Goal: Information Seeking & Learning: Learn about a topic

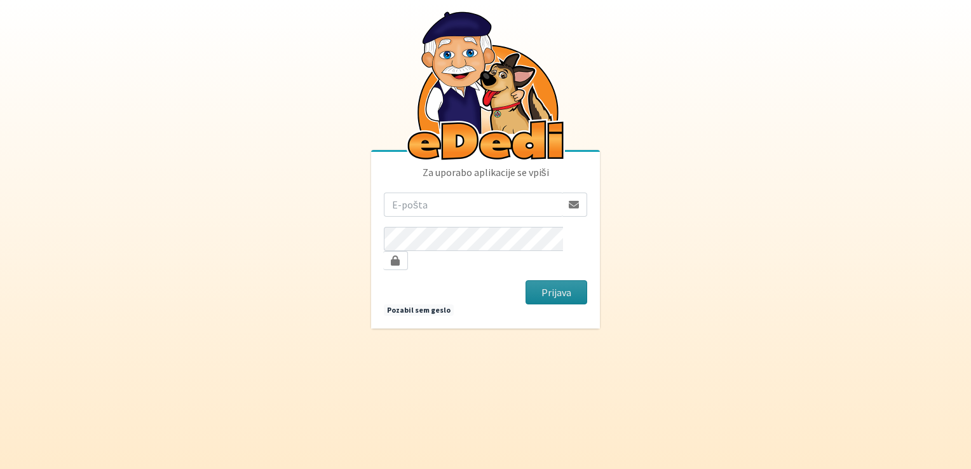
type input "[EMAIL_ADDRESS][DOMAIN_NAME]"
click at [553, 285] on button "Prijava" at bounding box center [556, 292] width 62 height 24
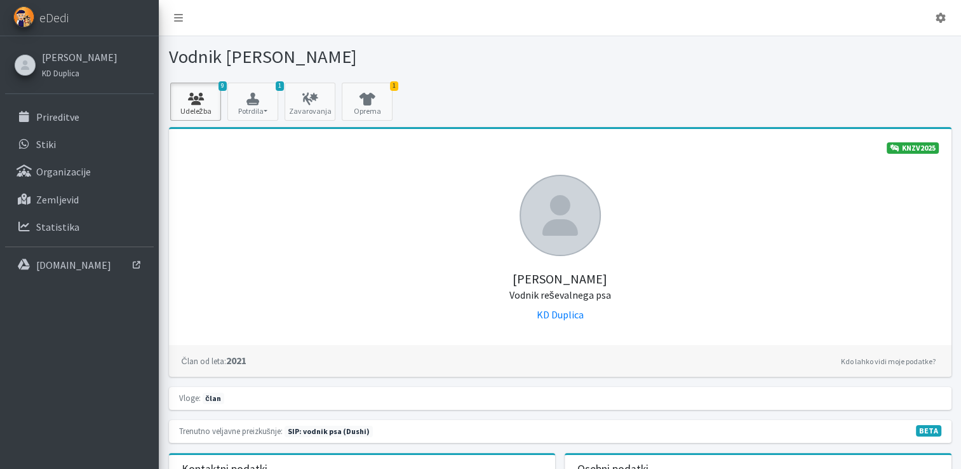
click at [202, 100] on icon at bounding box center [195, 99] width 43 height 13
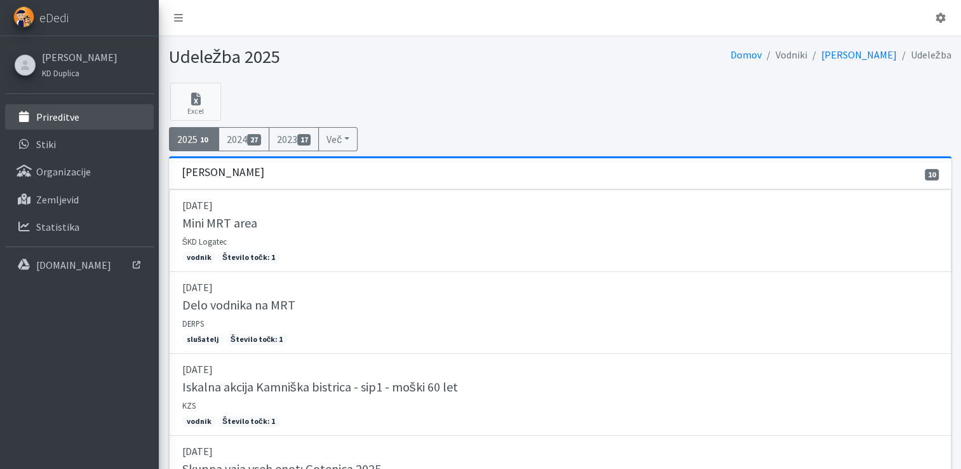
click at [68, 119] on p "Prireditve" at bounding box center [57, 117] width 43 height 13
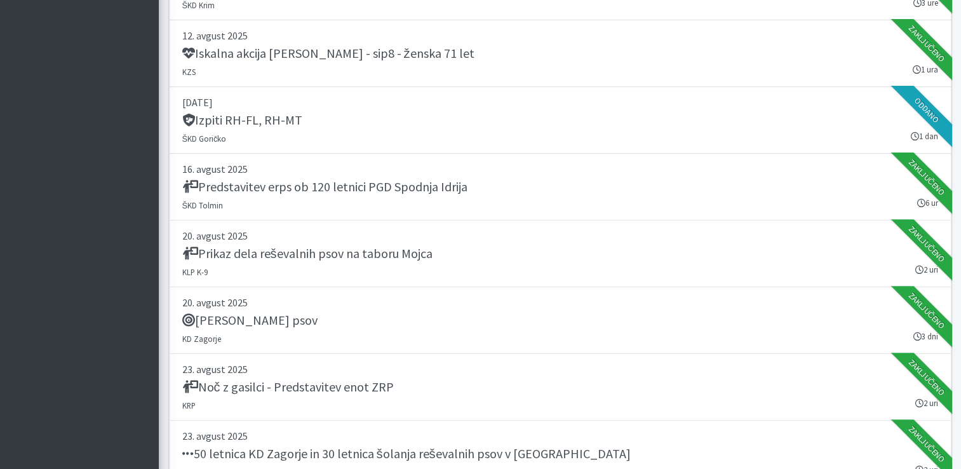
scroll to position [820, 0]
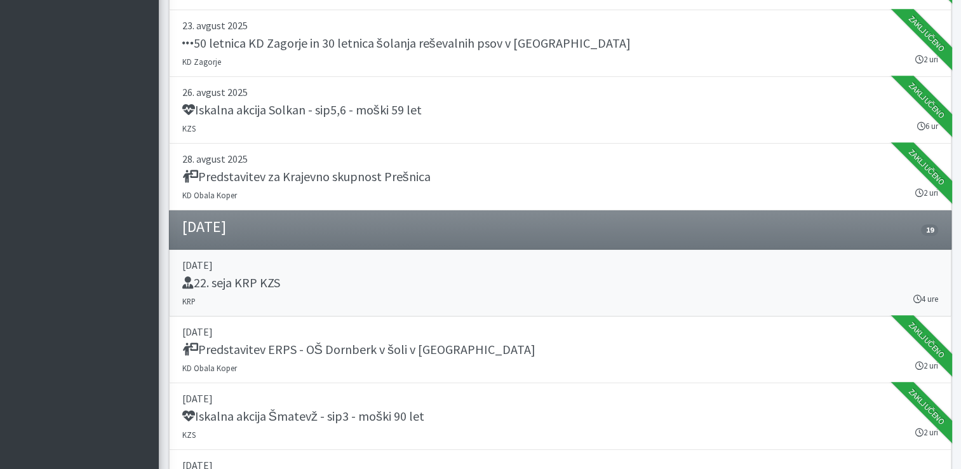
click at [752, 287] on div "22. seja KRP KZS" at bounding box center [560, 284] width 756 height 18
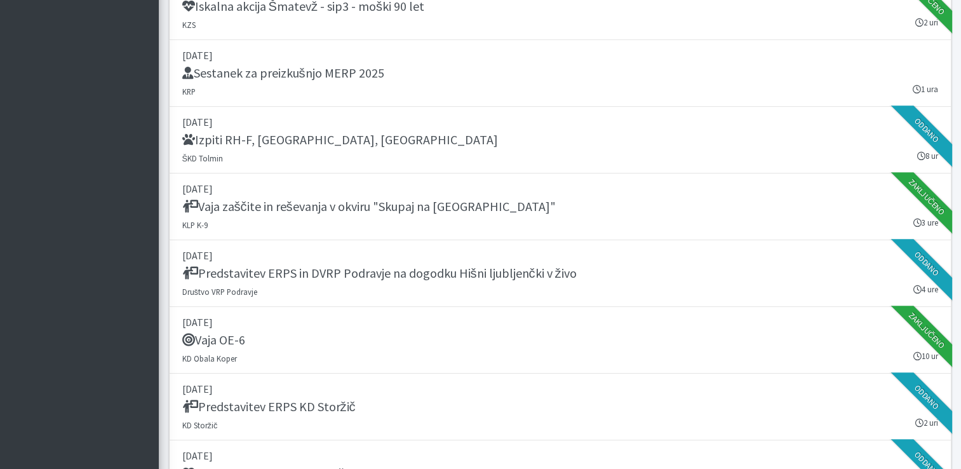
scroll to position [1640, 0]
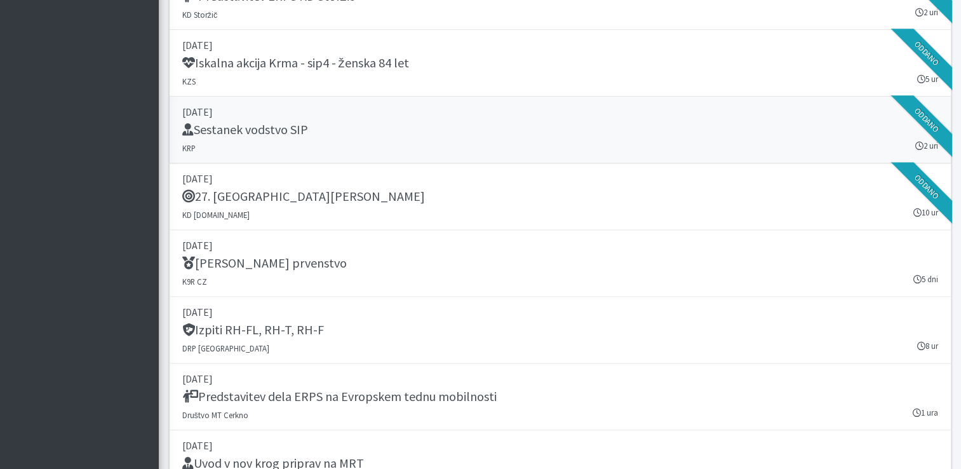
click at [589, 116] on link "10. september 2025 Sestanek vodstvo SIP KRP 2 uri Oddano" at bounding box center [560, 130] width 783 height 67
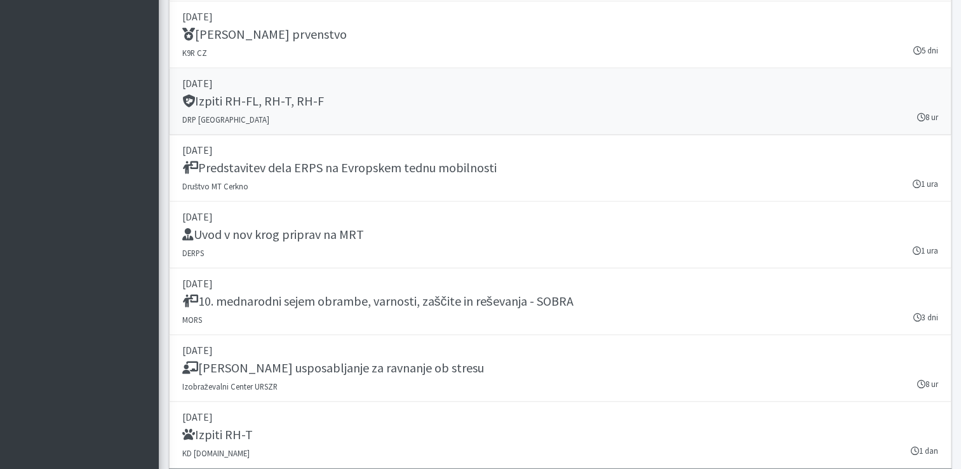
scroll to position [1894, 0]
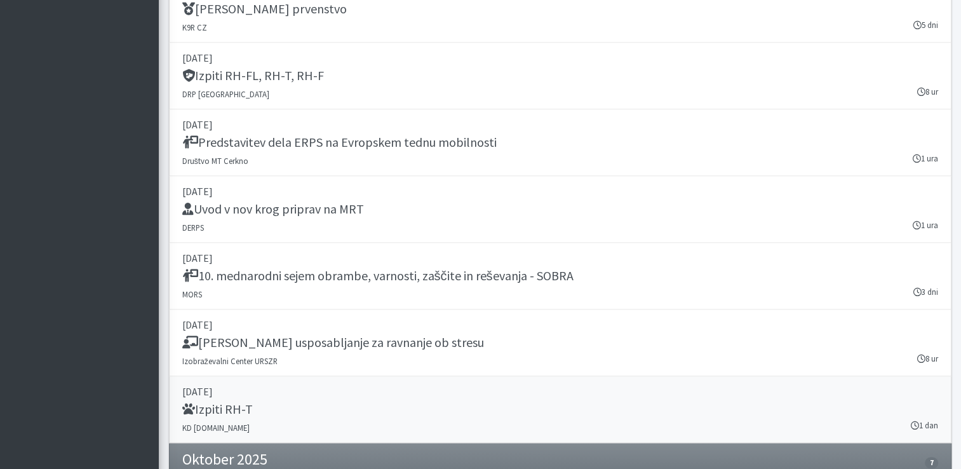
click at [373, 394] on p "27. september 2025" at bounding box center [560, 391] width 756 height 15
click at [403, 68] on div "Izpiti RH-FL, RH-T, RH-F" at bounding box center [560, 77] width 756 height 18
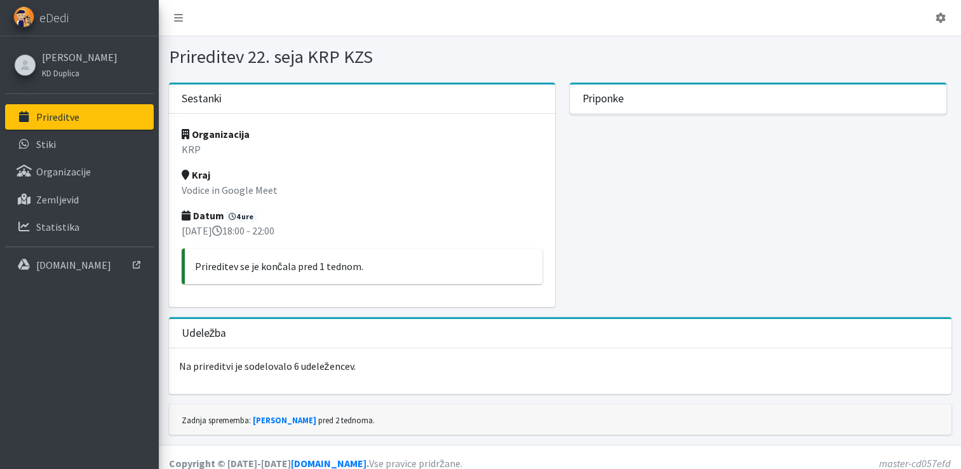
drag, startPoint x: 64, startPoint y: 1, endPoint x: 499, endPoint y: 33, distance: 436.3
click at [499, 33] on nav "Odjavi se" at bounding box center [560, 18] width 802 height 36
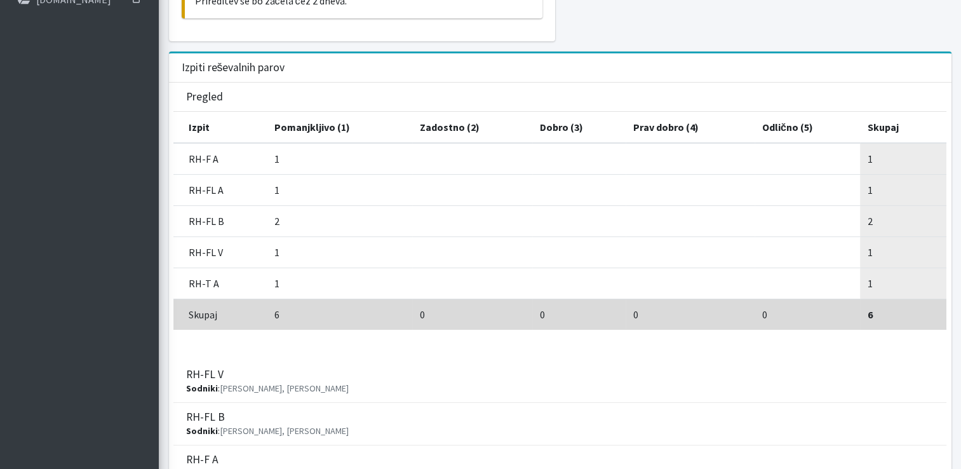
scroll to position [279, 0]
